Goal: Find contact information: Find contact information

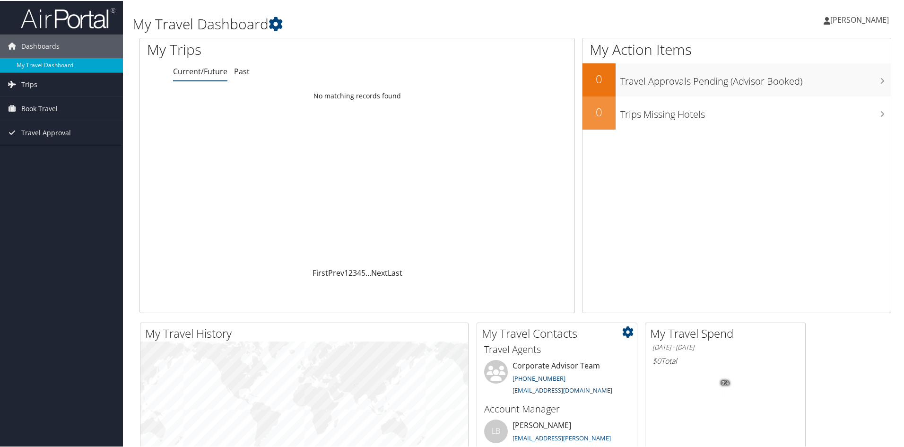
scroll to position [95, 0]
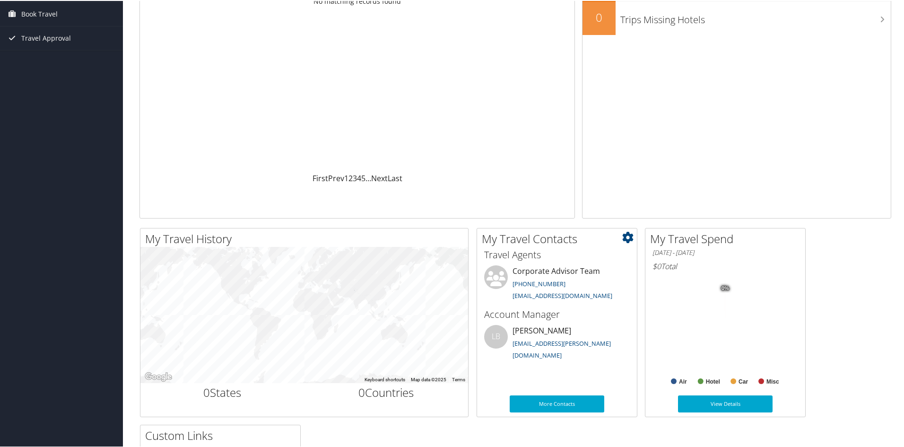
drag, startPoint x: 610, startPoint y: 349, endPoint x: 515, endPoint y: 275, distance: 121.0
click at [515, 275] on div "Travel Agents Corporate Advisor Team [PHONE_NUMBER] [EMAIL_ADDRESS][DOMAIN_NAME…" at bounding box center [557, 334] width 160 height 177
copy div "Corporate Advisor Team 800-600-3737 trips@cbtravel.com Account Manager LB Luke …"
